Goal: Task Accomplishment & Management: Manage account settings

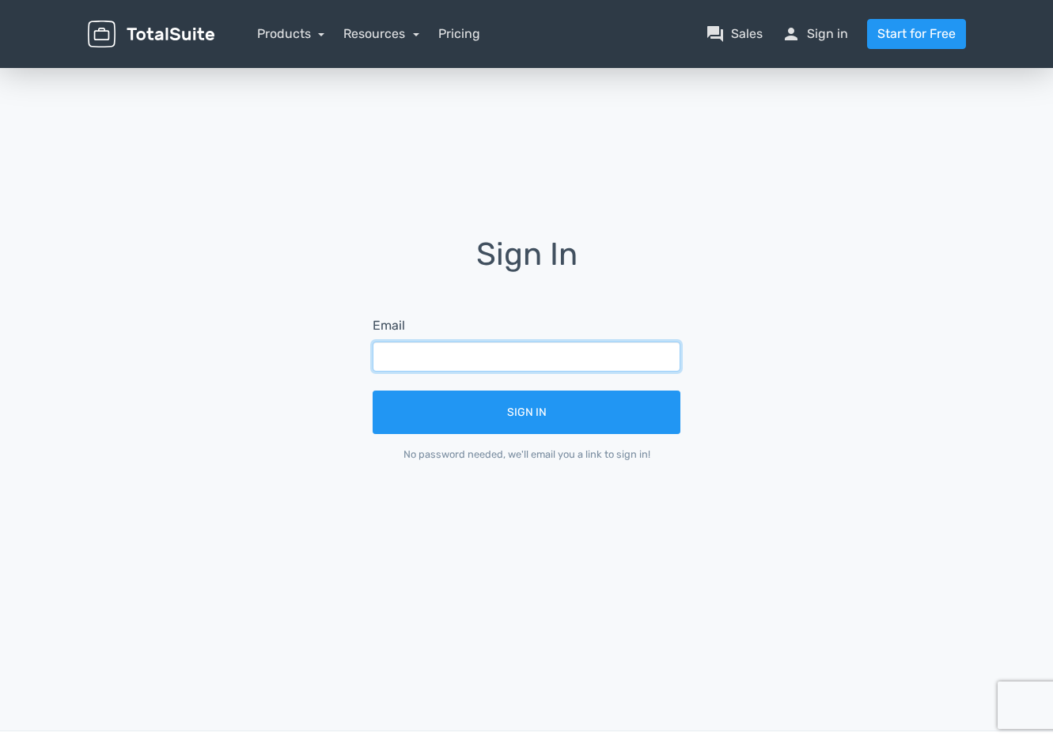
click at [441, 359] on input "text" at bounding box center [526, 357] width 308 height 30
type input "michael.chien.gi@fujifilm.com"
click at [372, 391] on button "Sign In" at bounding box center [526, 412] width 308 height 43
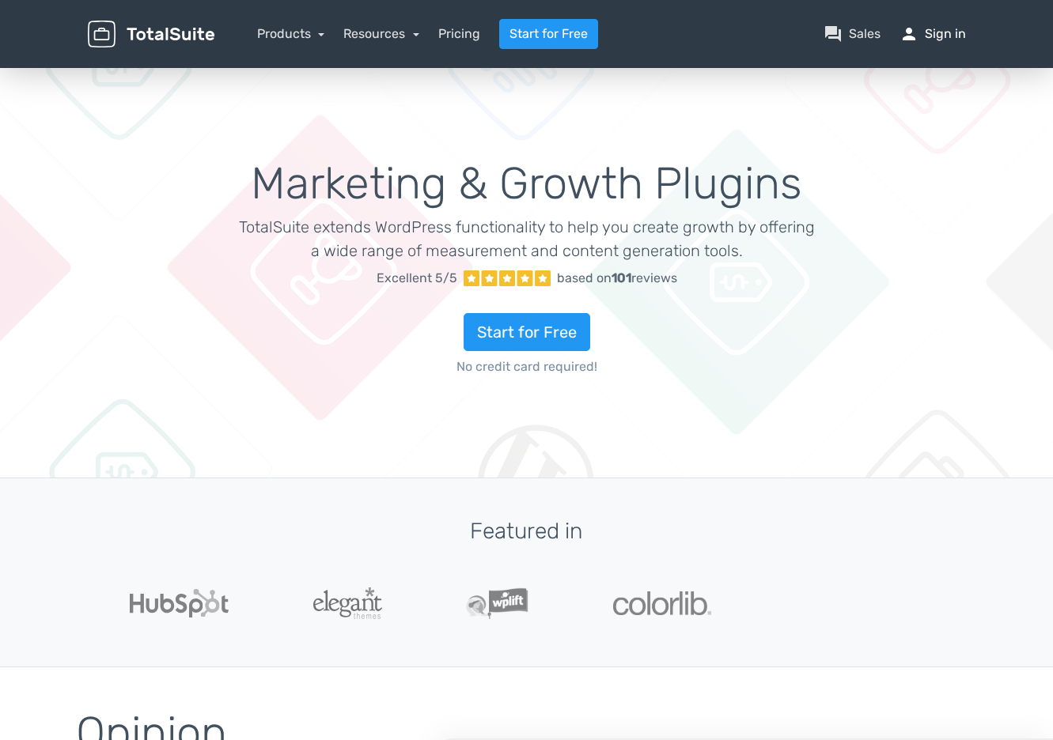
click at [957, 36] on link "person Sign in" at bounding box center [932, 34] width 66 height 19
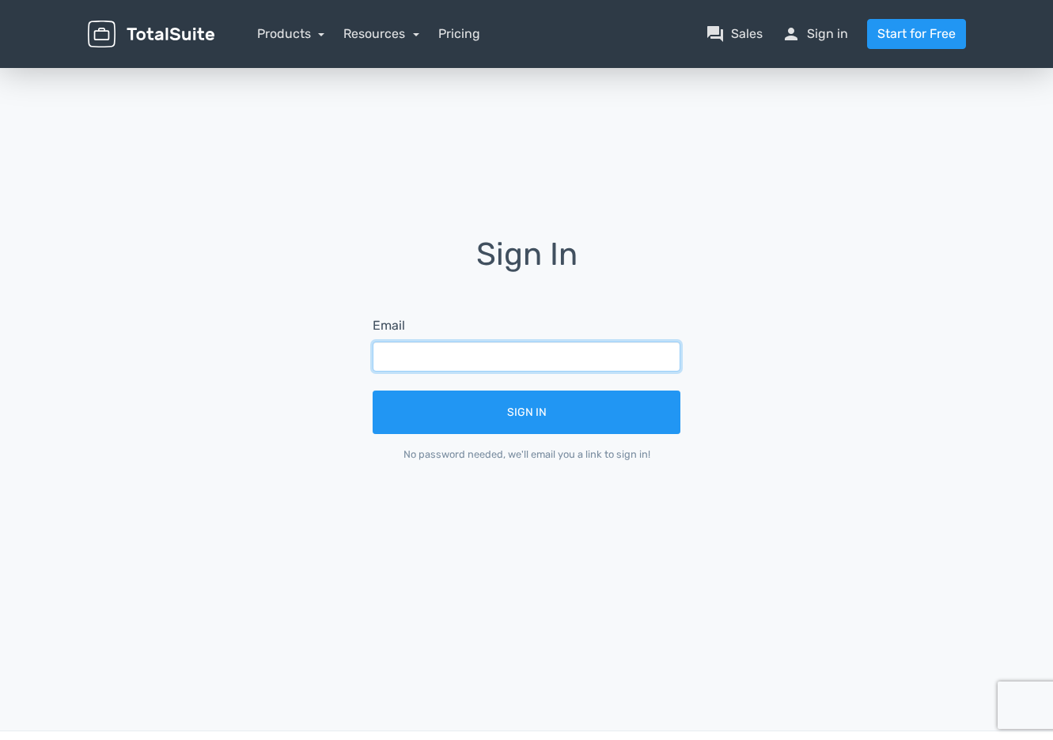
click at [487, 363] on input "text" at bounding box center [526, 357] width 308 height 30
click at [459, 358] on input "text" at bounding box center [526, 357] width 308 height 30
type input "michael.chien.gi@fujifilm.com"
click at [372, 391] on button "Sign In" at bounding box center [526, 412] width 308 height 43
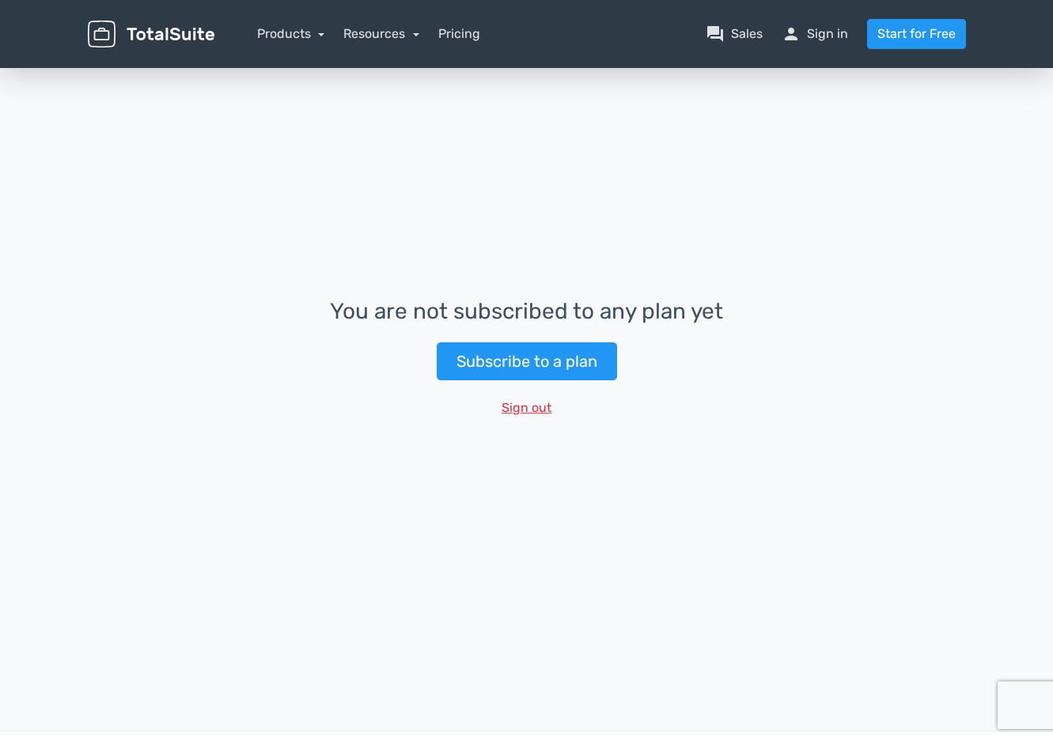
click at [535, 401] on button "Sign out" at bounding box center [526, 408] width 70 height 30
click at [305, 36] on link "Products" at bounding box center [291, 33] width 68 height 15
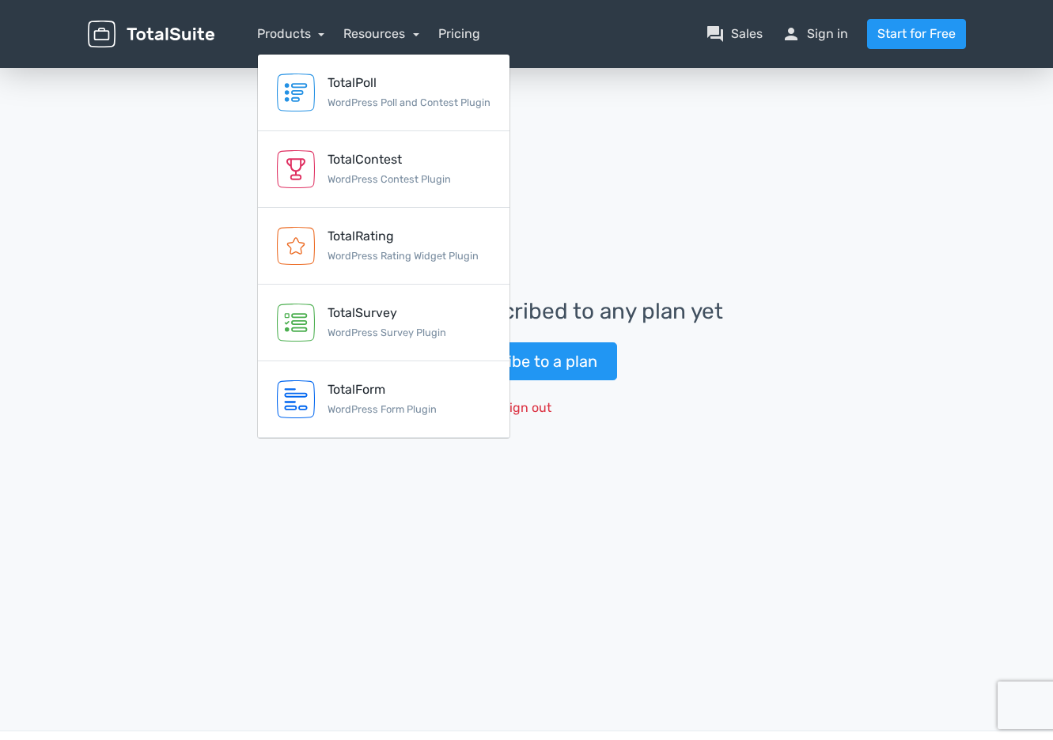
click at [176, 36] on img at bounding box center [151, 35] width 127 height 28
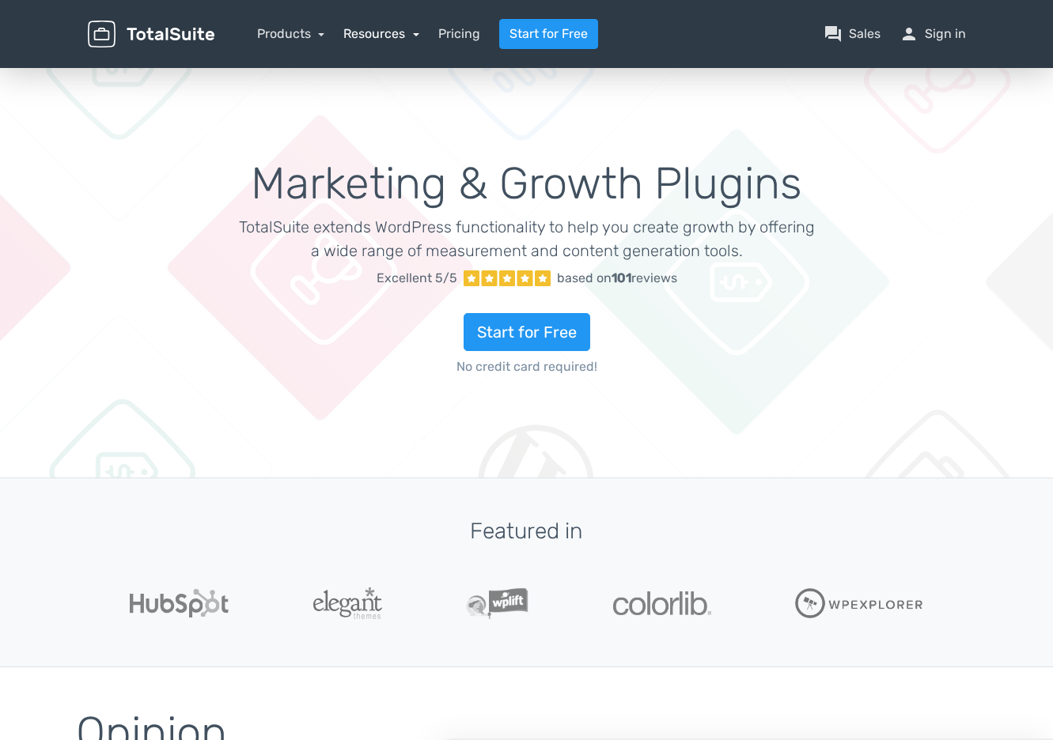
click at [408, 39] on link "Resources" at bounding box center [381, 33] width 76 height 15
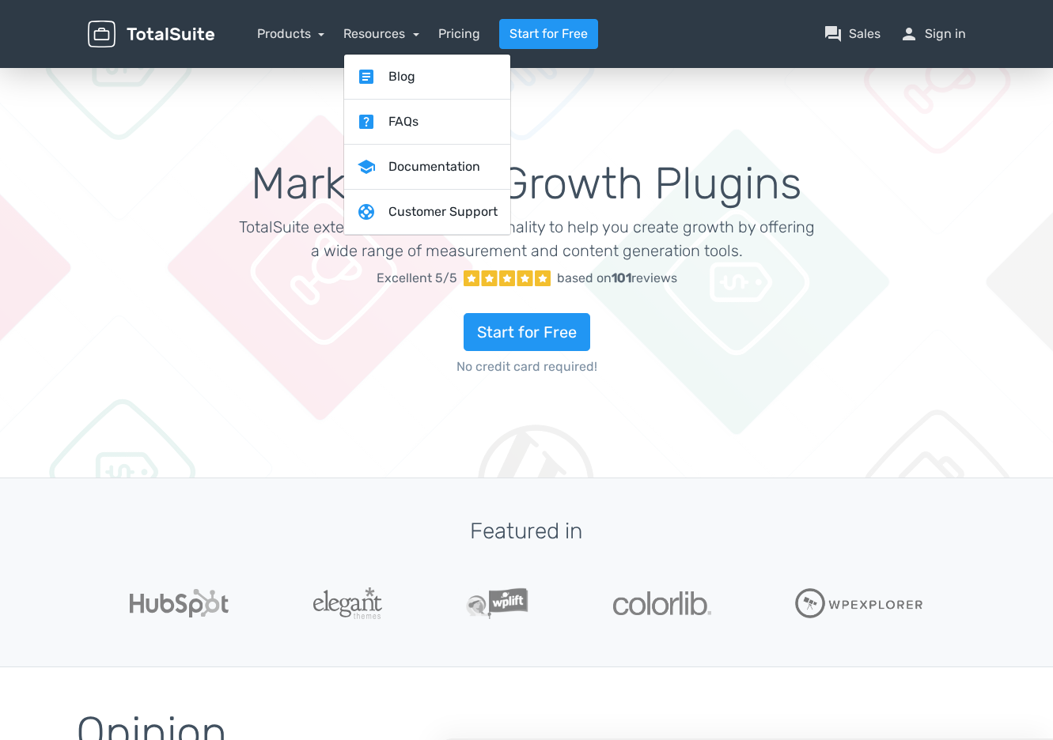
click at [843, 183] on div "Marketing & Growth Plugins TotalSuite extends WordPress functionality to help y…" at bounding box center [526, 271] width 652 height 299
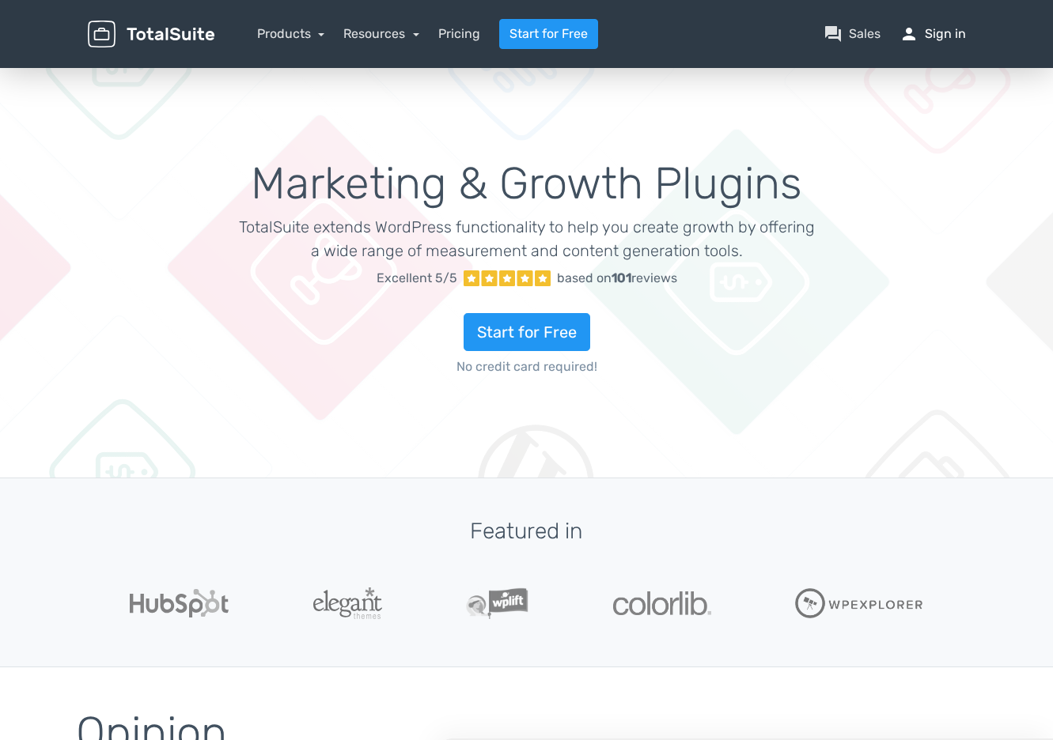
click at [941, 39] on link "person Sign in" at bounding box center [932, 34] width 66 height 19
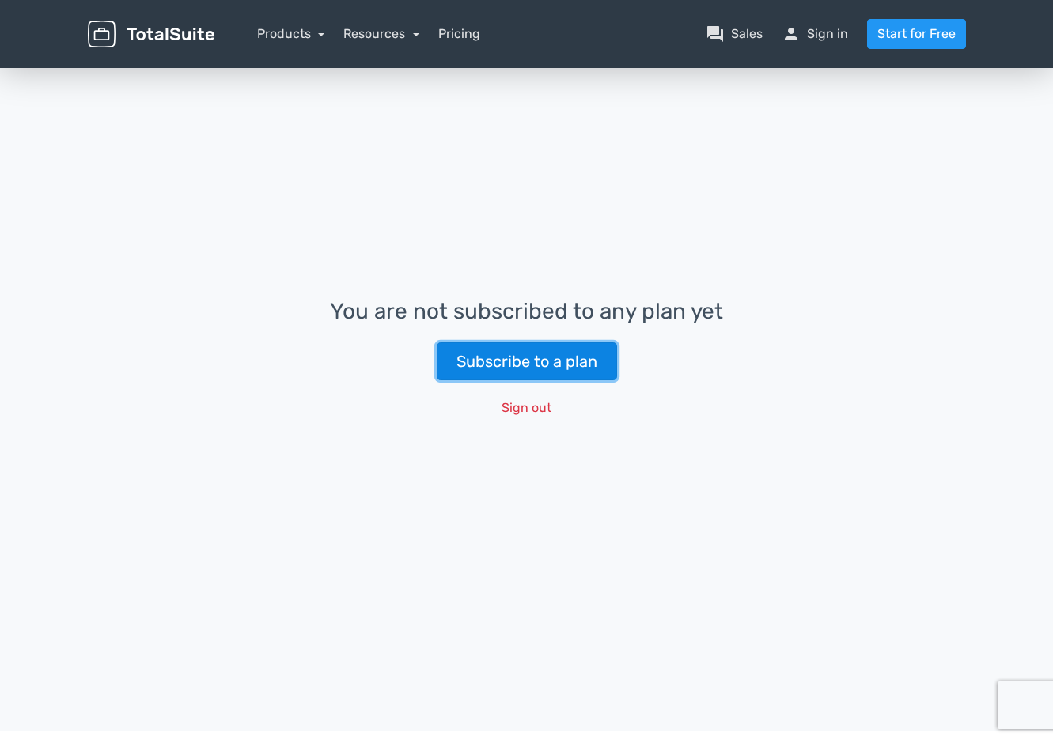
click at [580, 351] on link "Subscribe to a plan" at bounding box center [527, 361] width 180 height 38
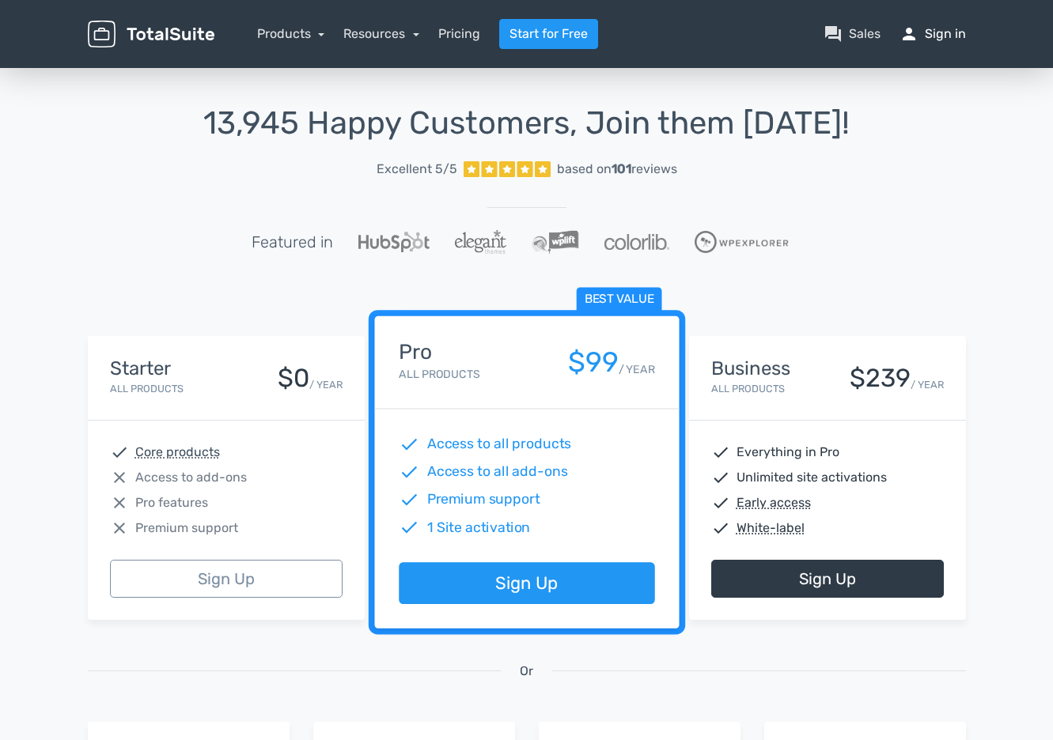
click at [942, 38] on link "person Sign in" at bounding box center [932, 34] width 66 height 19
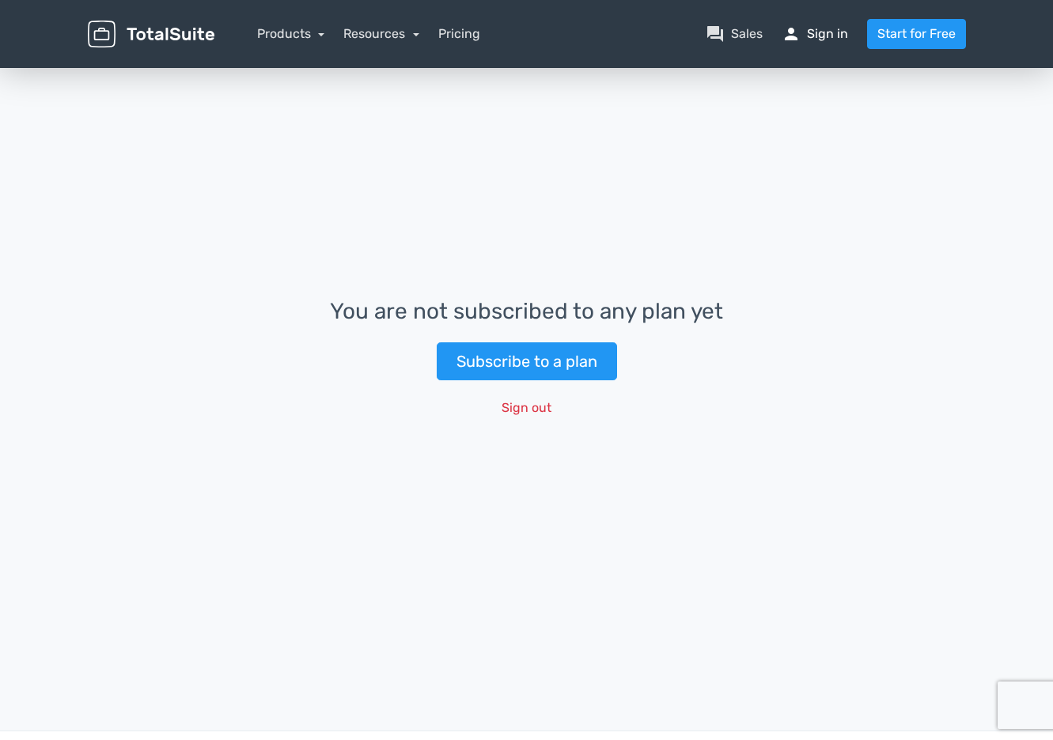
click at [830, 40] on link "person Sign in" at bounding box center [814, 34] width 66 height 19
